Goal: Task Accomplishment & Management: Manage account settings

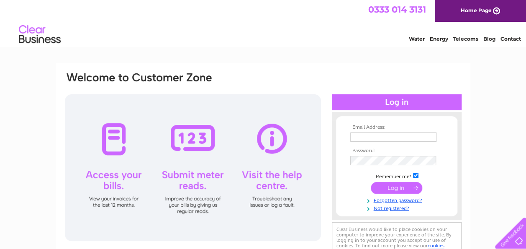
type input "thebutchersmonkstown@btinternet.com"
click at [403, 188] on input "submit" at bounding box center [396, 188] width 51 height 12
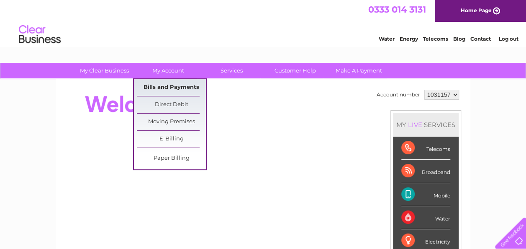
click at [177, 83] on link "Bills and Payments" at bounding box center [171, 87] width 69 height 17
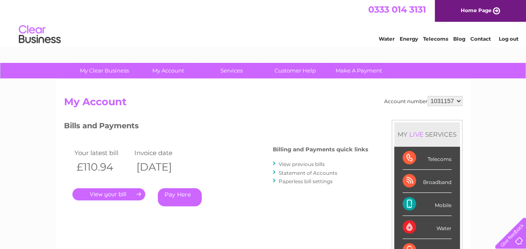
click at [185, 197] on link "Pay Here" at bounding box center [180, 197] width 44 height 18
click at [112, 185] on div ". Pay Here" at bounding box center [155, 181] width 167 height 13
click at [112, 196] on link "." at bounding box center [108, 194] width 73 height 12
click at [105, 193] on link "." at bounding box center [108, 194] width 73 height 12
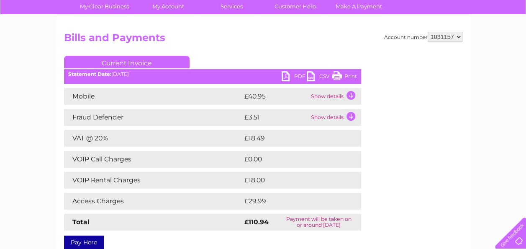
scroll to position [72, 0]
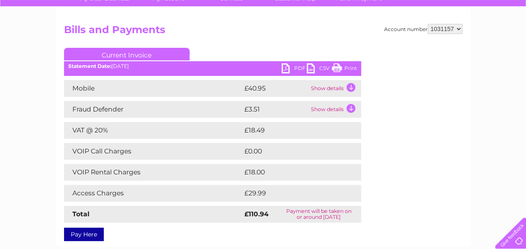
click at [334, 109] on td "Show details" at bounding box center [335, 109] width 52 height 17
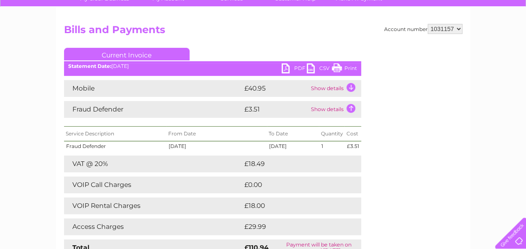
click at [283, 67] on link "PDF" at bounding box center [294, 69] width 25 height 12
click at [322, 105] on td "Show details" at bounding box center [335, 109] width 52 height 17
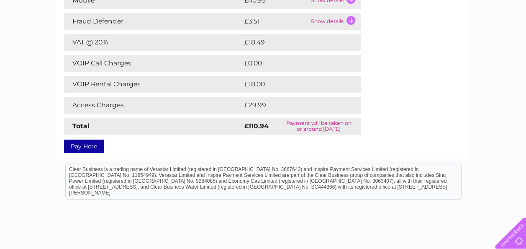
scroll to position [121, 0]
